Goal: Task Accomplishment & Management: Manage account settings

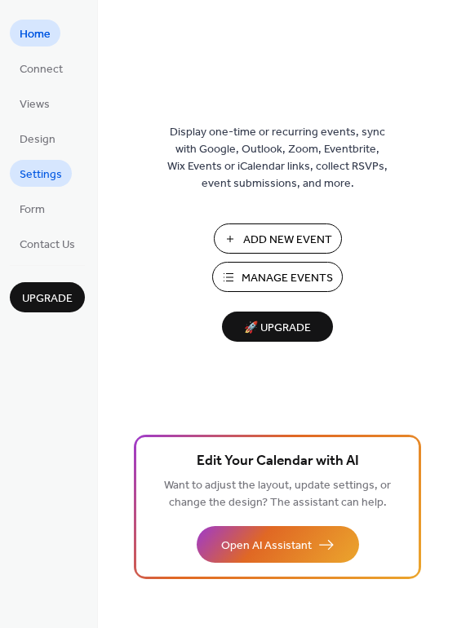
click at [44, 170] on span "Settings" at bounding box center [41, 174] width 42 height 17
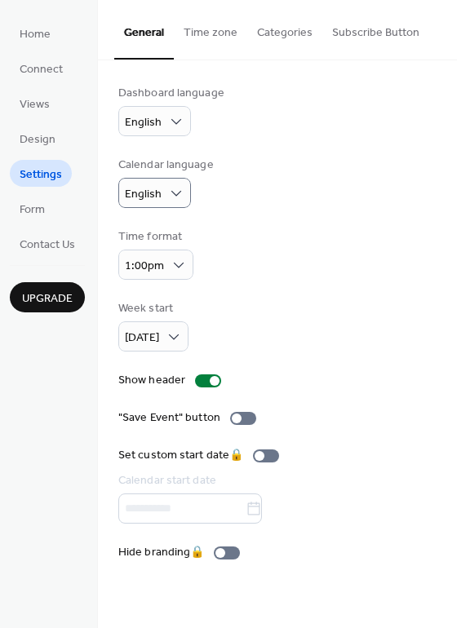
click at [329, 297] on div "Dashboard language English Calendar language English Time format 1:00pm Week st…" at bounding box center [277, 323] width 318 height 476
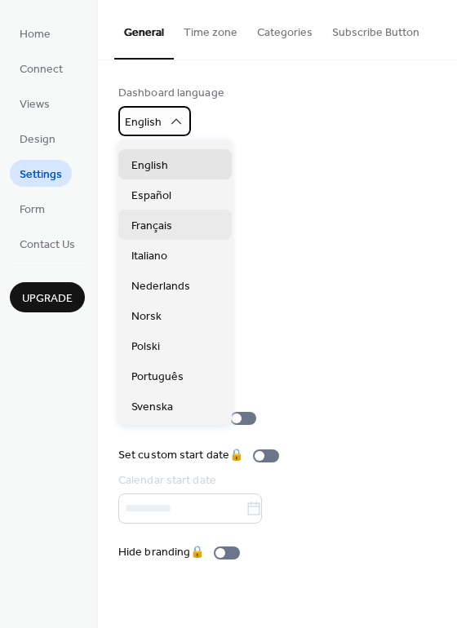
scroll to position [72, 0]
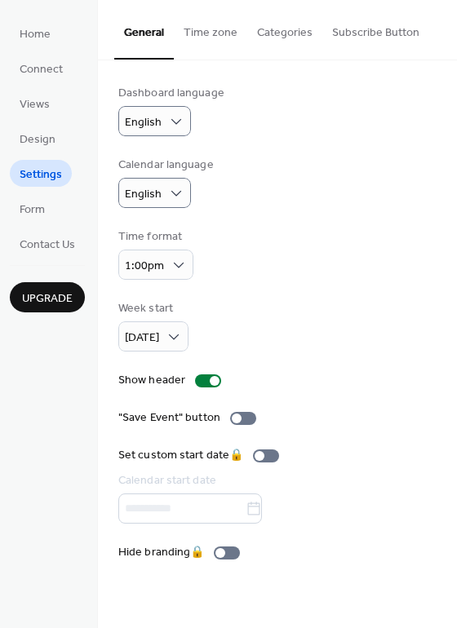
drag, startPoint x: 320, startPoint y: 205, endPoint x: 331, endPoint y: 148, distance: 57.4
click at [320, 203] on div "Calendar language English" at bounding box center [277, 182] width 318 height 51
click at [281, 33] on button "Categories" at bounding box center [284, 29] width 75 height 58
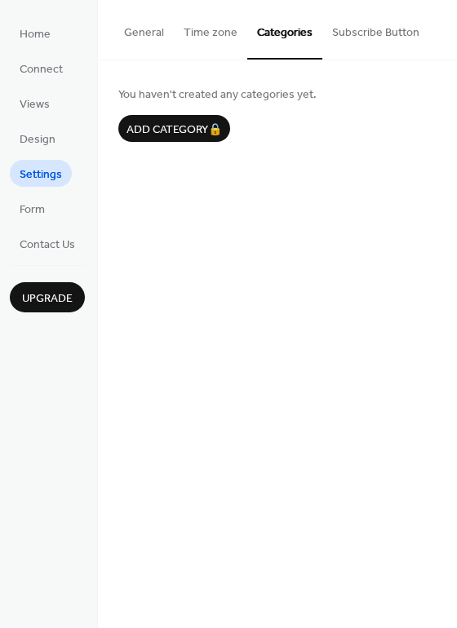
click at [356, 33] on button "Subscribe Button" at bounding box center [375, 29] width 107 height 58
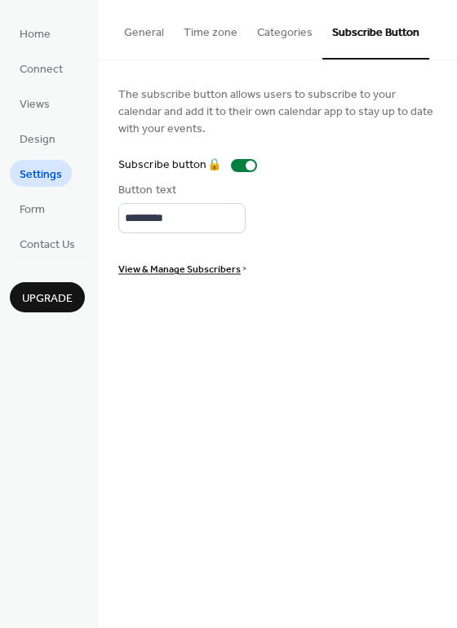
click at [219, 32] on button "Time zone" at bounding box center [210, 29] width 73 height 58
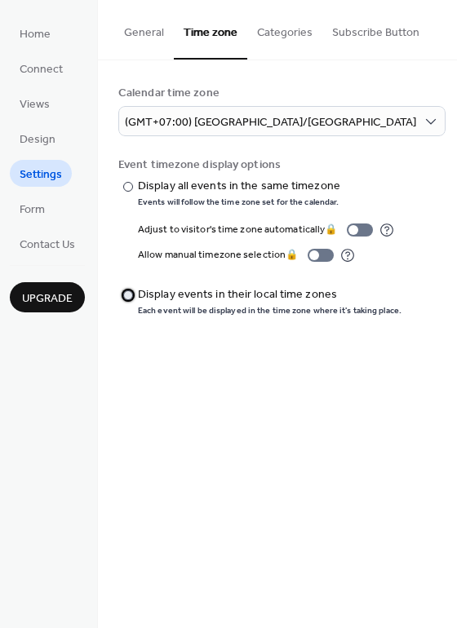
click at [138, 294] on div "Display events in their local time zones" at bounding box center [268, 294] width 260 height 17
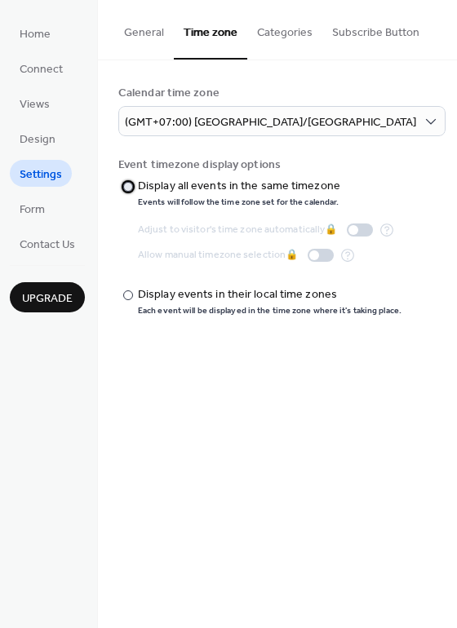
click at [131, 188] on div at bounding box center [128, 187] width 10 height 10
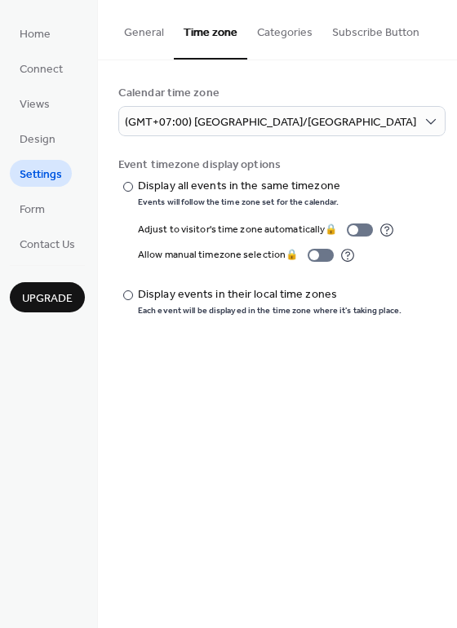
click at [146, 34] on button "General" at bounding box center [144, 29] width 60 height 58
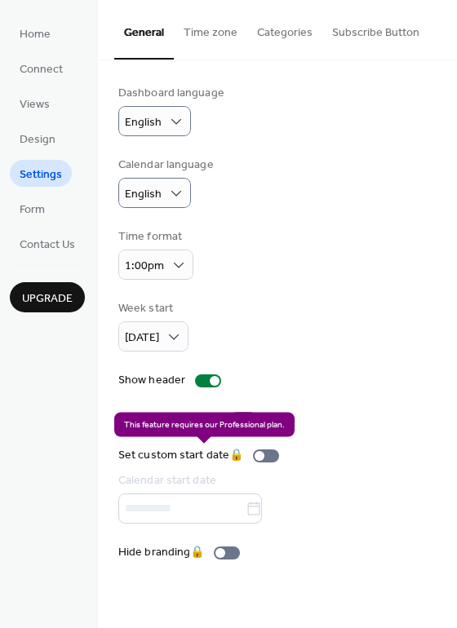
click at [225, 512] on div "Set custom start date 🔒 Calendar start date" at bounding box center [201, 485] width 167 height 77
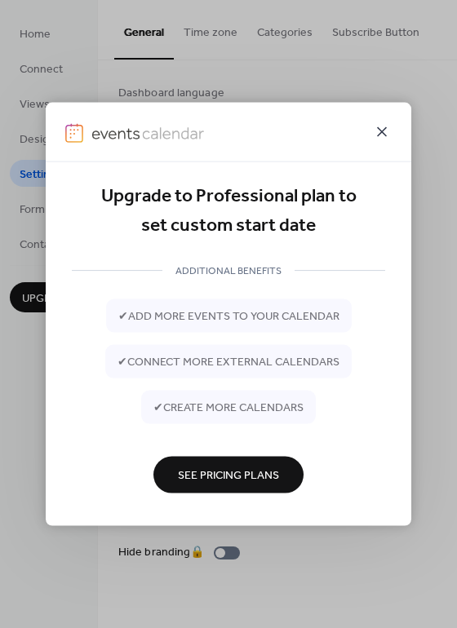
click at [377, 129] on icon at bounding box center [382, 132] width 20 height 20
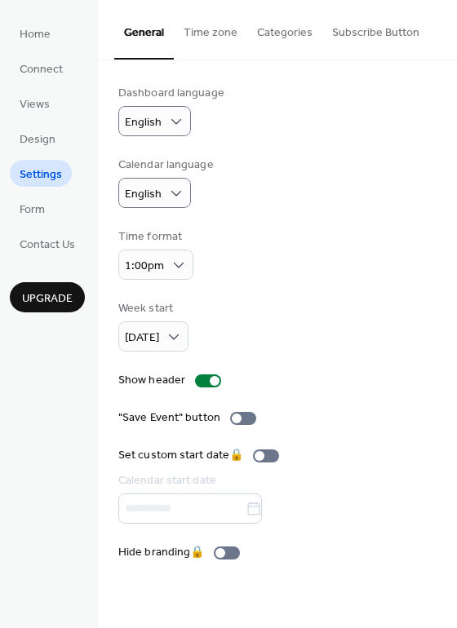
click at [42, 175] on span "Settings" at bounding box center [41, 174] width 42 height 17
click at [50, 142] on span "Design" at bounding box center [38, 139] width 36 height 17
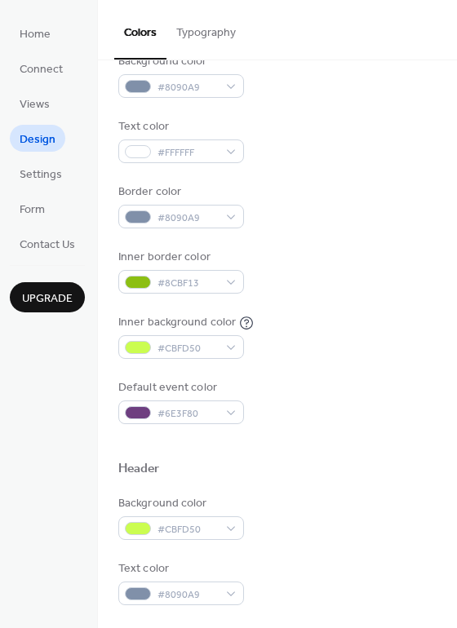
scroll to position [111, 0]
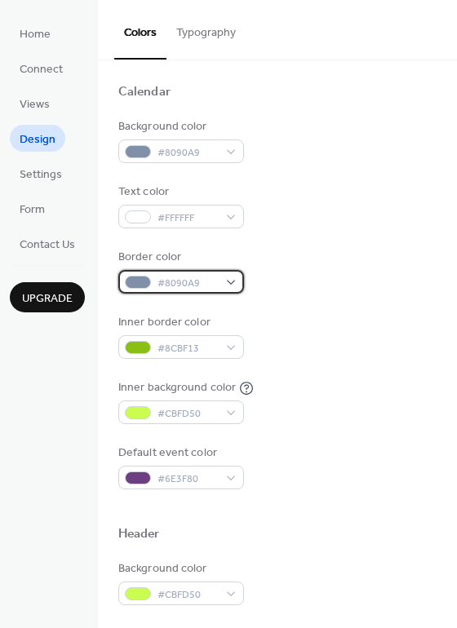
click at [132, 279] on div at bounding box center [138, 282] width 26 height 13
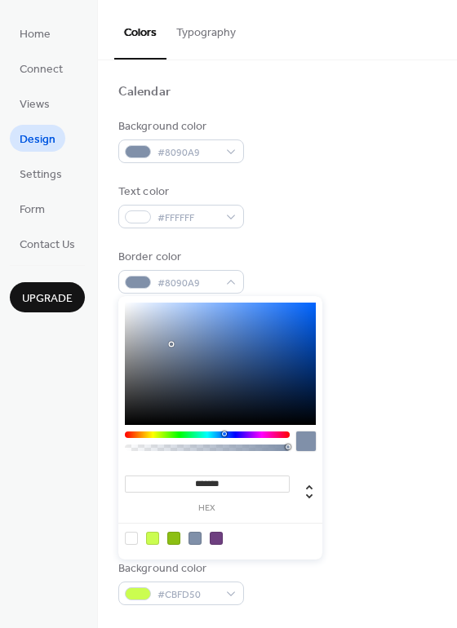
click at [170, 343] on div at bounding box center [171, 343] width 3 height 3
type input "*******"
click at [174, 344] on div at bounding box center [220, 364] width 191 height 122
click at [360, 286] on div "Border color #7D8EA9FF" at bounding box center [277, 271] width 318 height 45
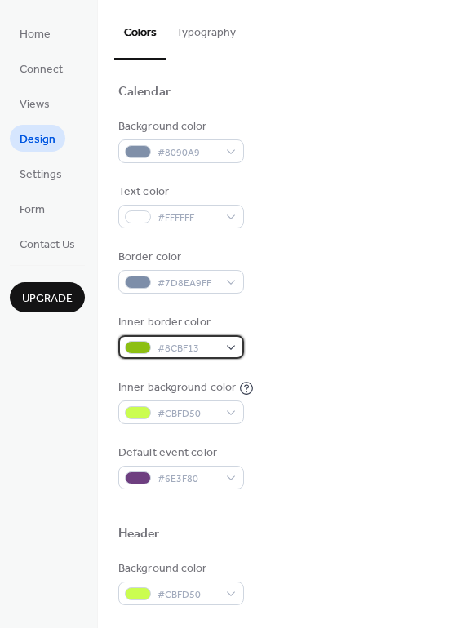
click at [231, 349] on div "#8CBF13" at bounding box center [181, 347] width 126 height 24
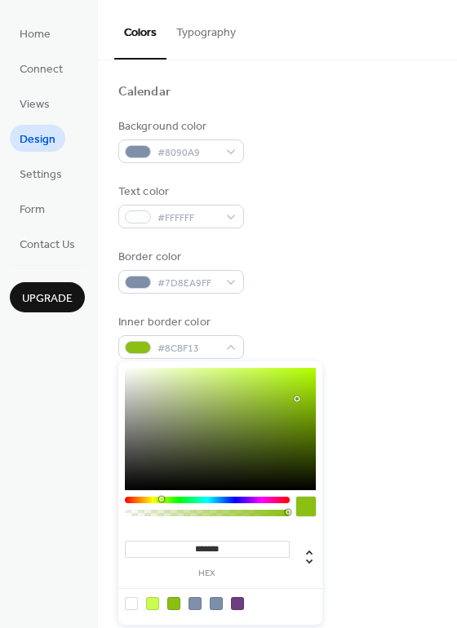
type input "*******"
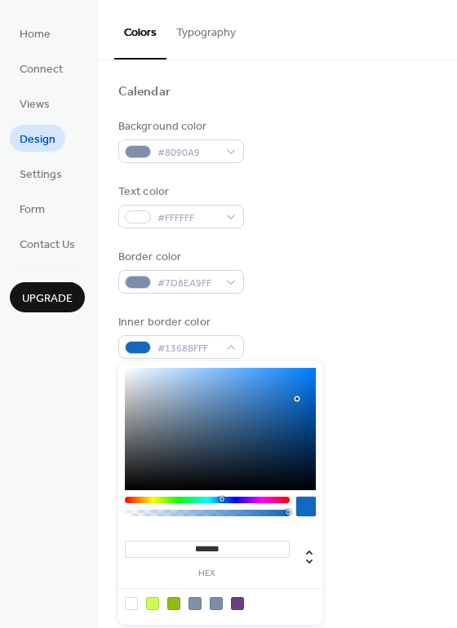
click at [221, 497] on div at bounding box center [207, 500] width 165 height 7
click at [380, 379] on div "Inner background color #CBFD50" at bounding box center [277, 401] width 318 height 45
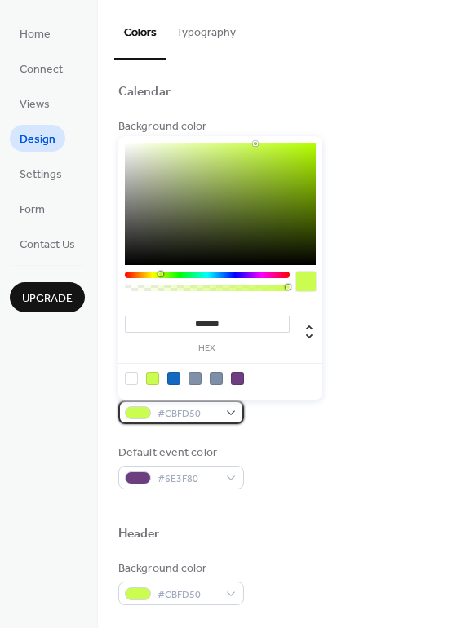
click at [232, 417] on div "#CBFD50" at bounding box center [181, 412] width 126 height 24
click at [219, 276] on div at bounding box center [207, 275] width 165 height 7
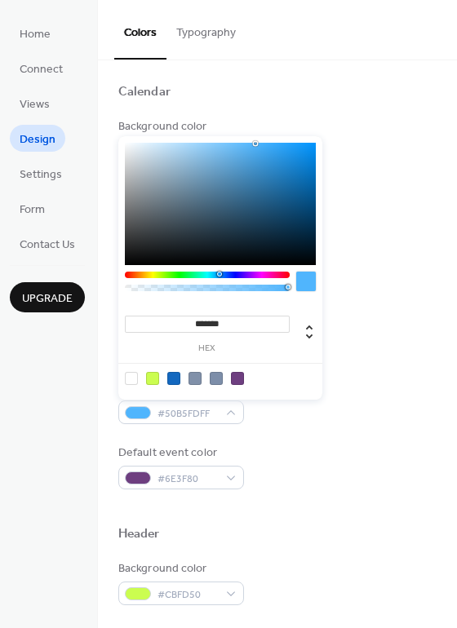
type input "*******"
click at [210, 275] on div at bounding box center [207, 275] width 165 height 7
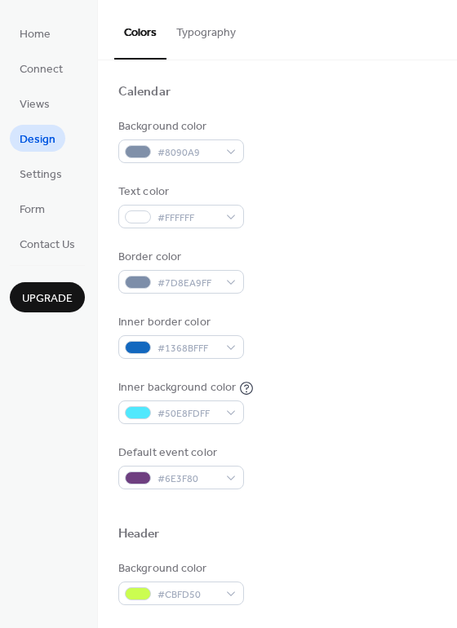
click at [378, 314] on div "Inner border color #1368BFFF" at bounding box center [277, 336] width 318 height 45
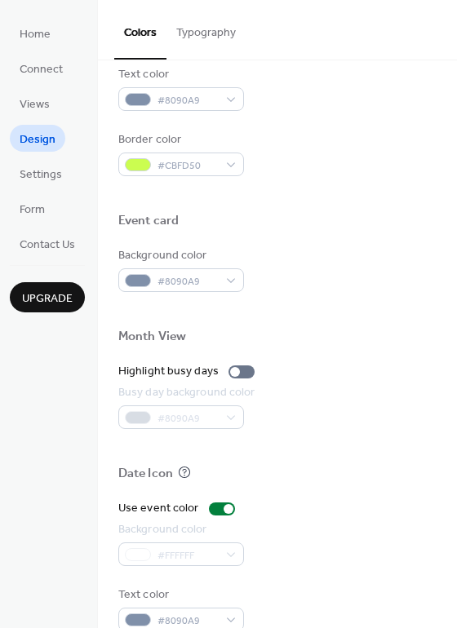
scroll to position [697, 0]
